Goal: Task Accomplishment & Management: Manage account settings

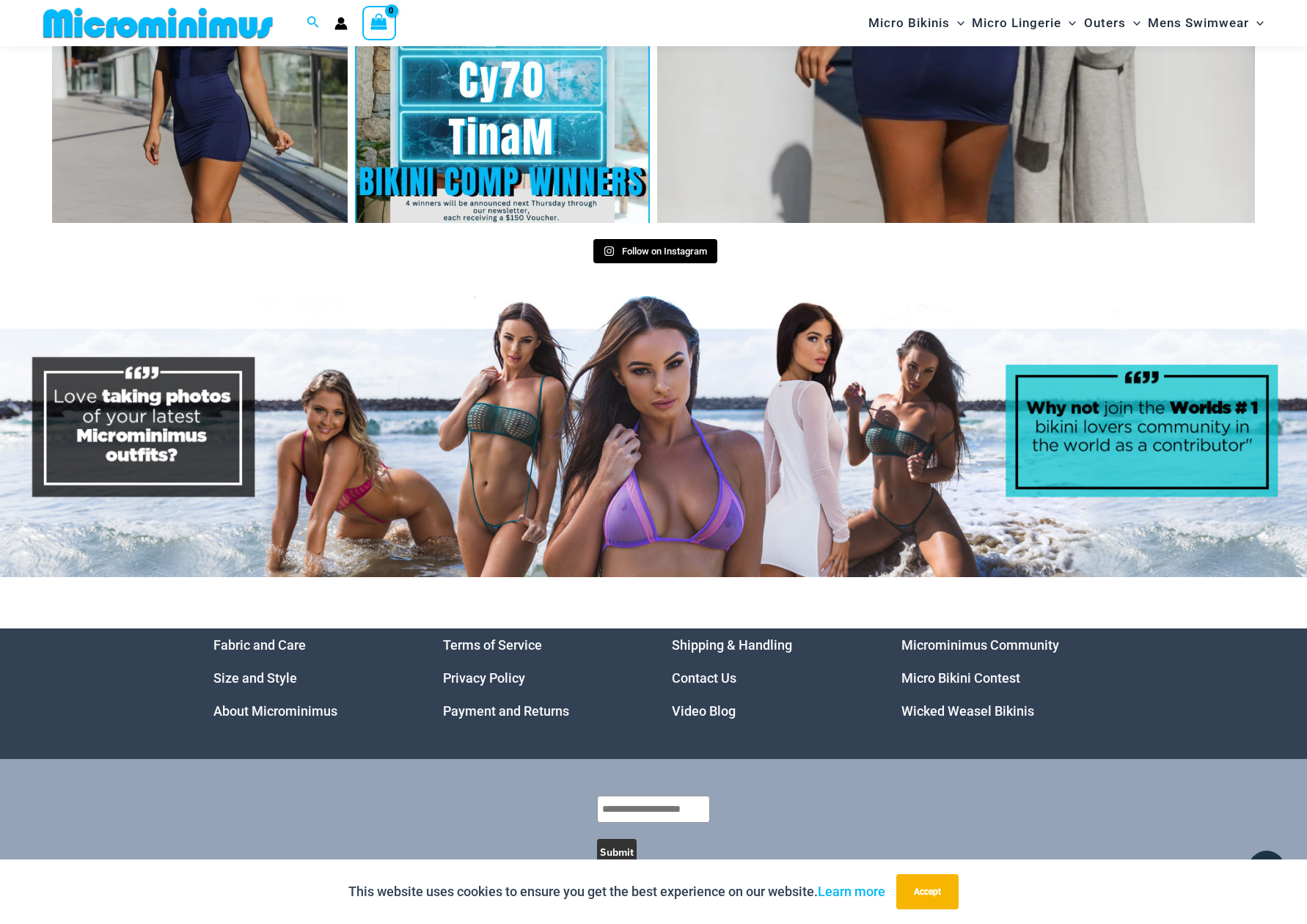
scroll to position [6779, 0]
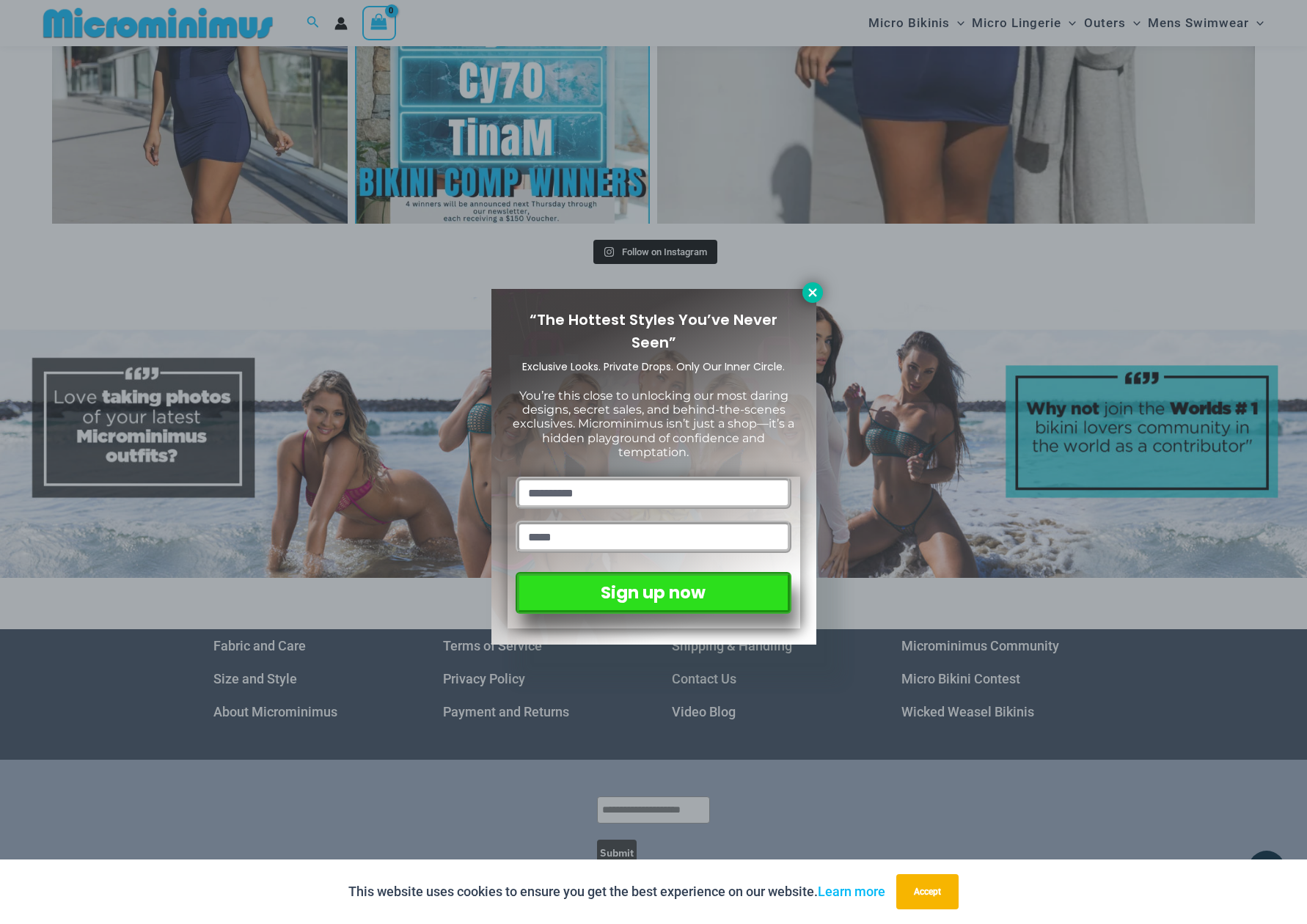
click at [808, 296] on icon at bounding box center [812, 292] width 8 height 8
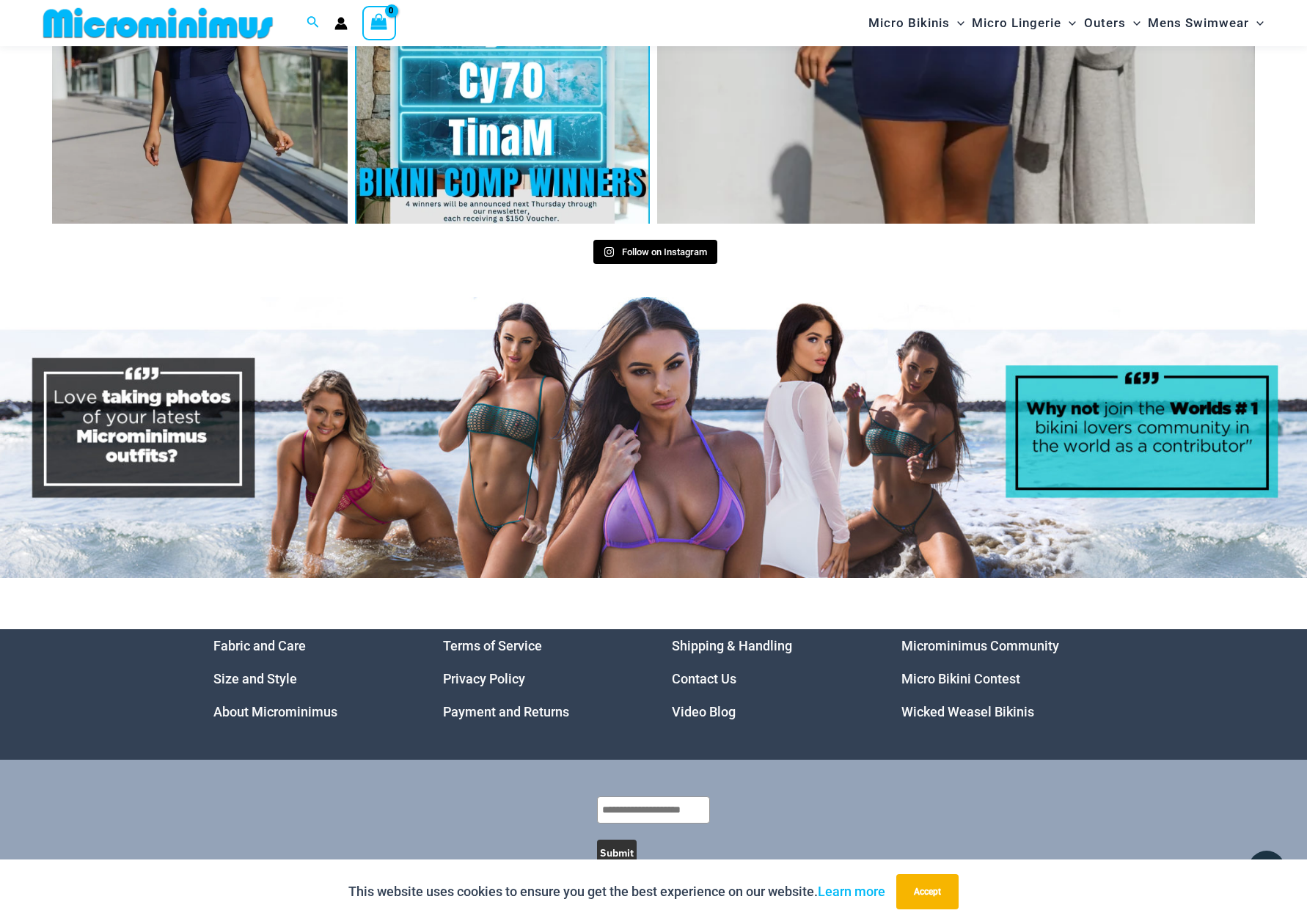
drag, startPoint x: 534, startPoint y: 674, endPoint x: 518, endPoint y: 665, distance: 18.4
click at [529, 704] on link "Payment and Returns" at bounding box center [506, 711] width 126 height 15
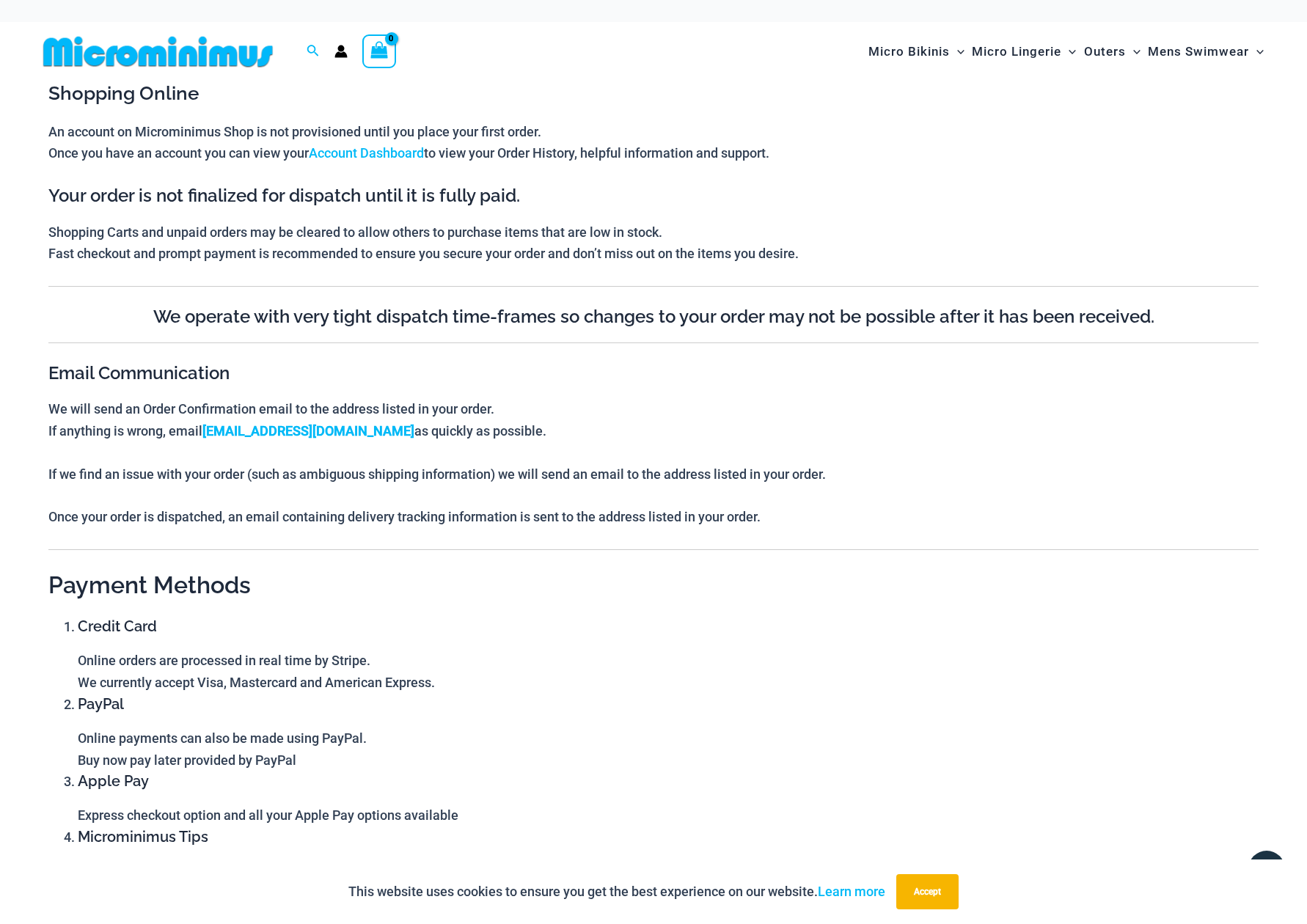
click at [231, 60] on img at bounding box center [158, 52] width 241 height 33
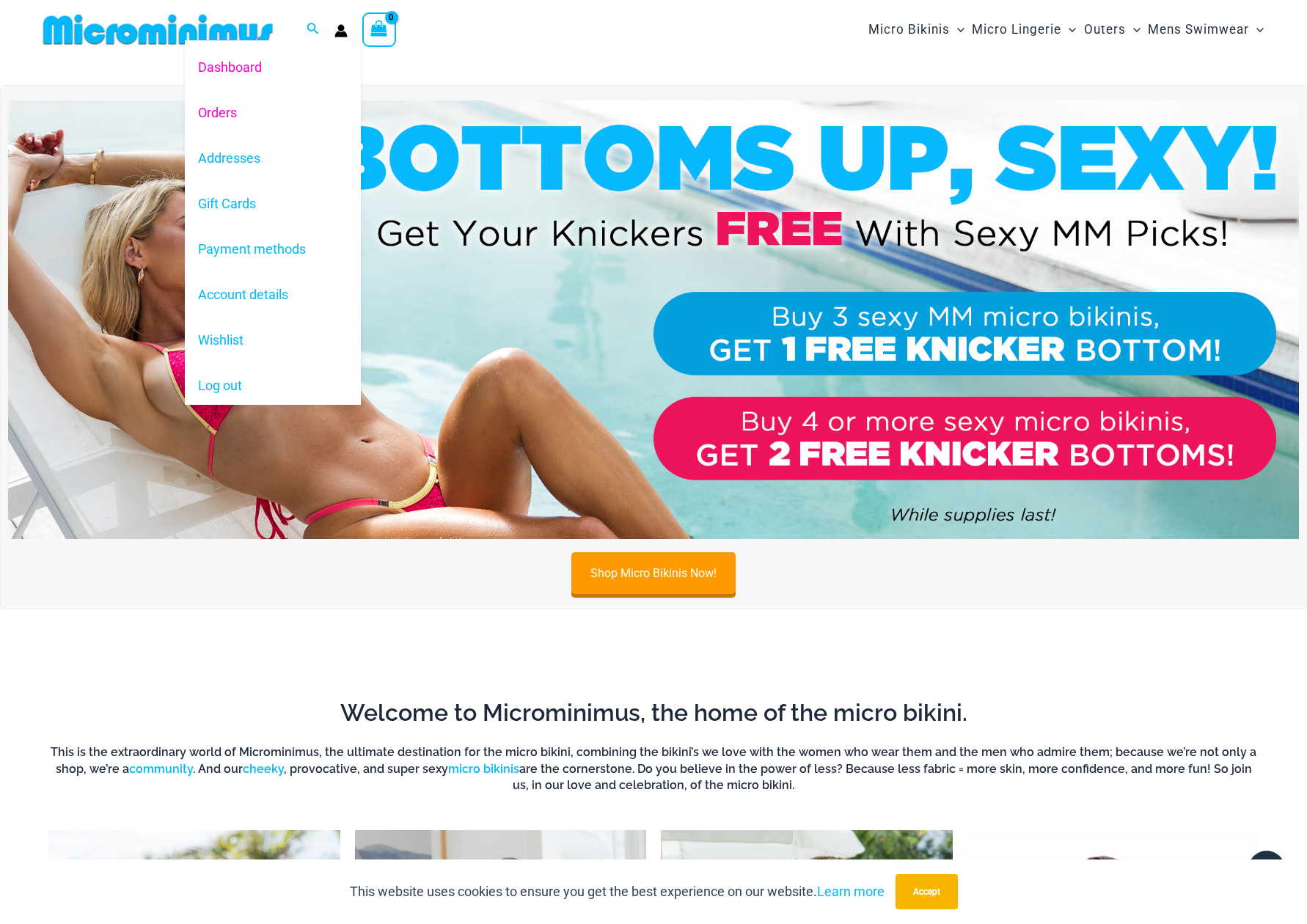
click at [219, 120] on link "Orders" at bounding box center [273, 112] width 176 height 45
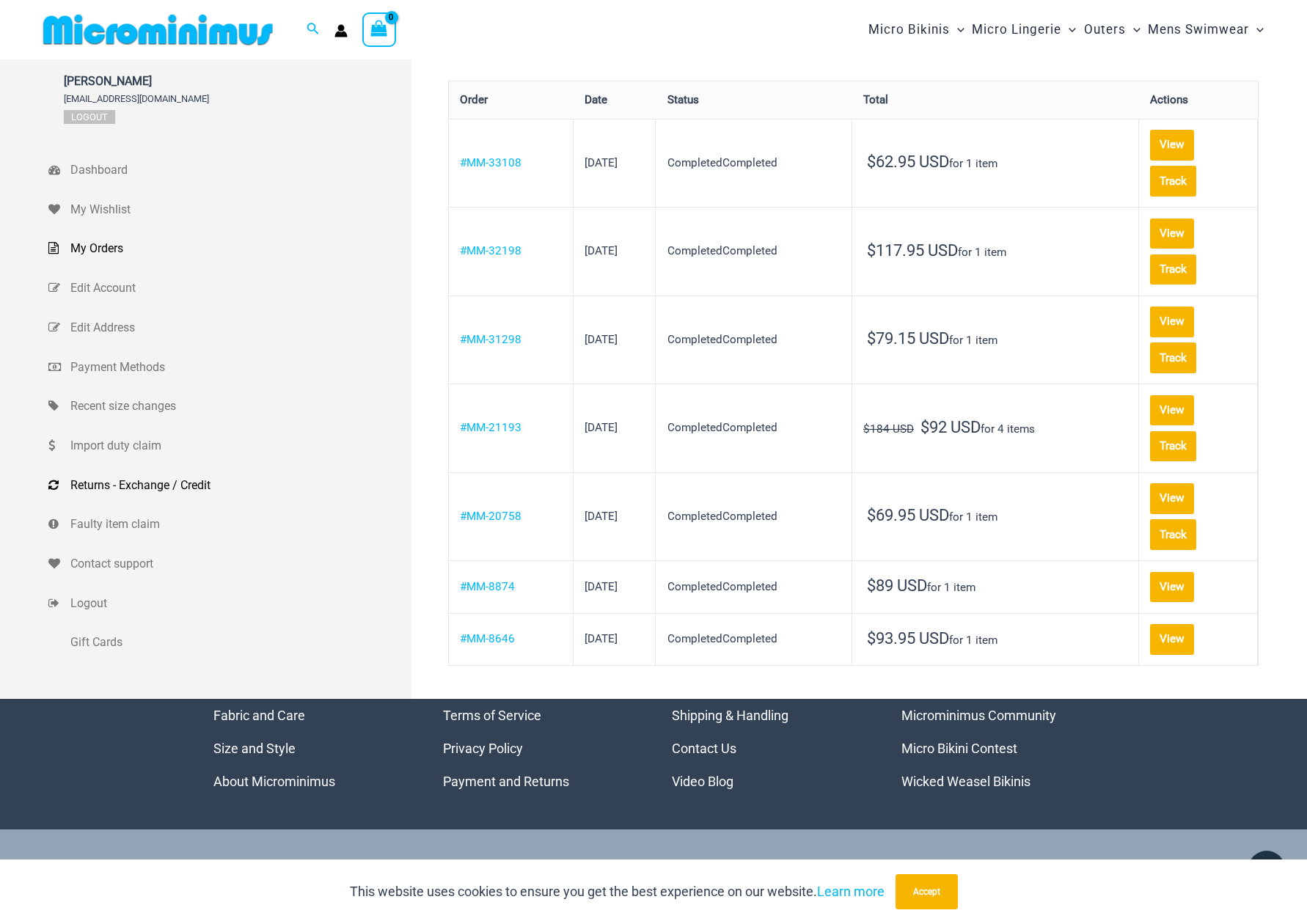
click at [155, 480] on span "Returns - Exchange / Credit" at bounding box center [239, 486] width 338 height 22
